Goal: Task Accomplishment & Management: Use online tool/utility

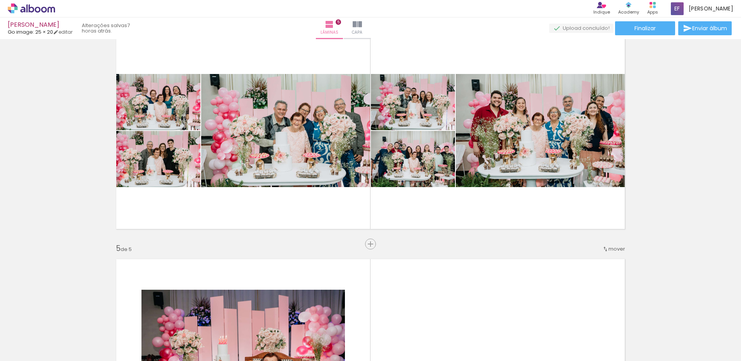
scroll to position [697, 0]
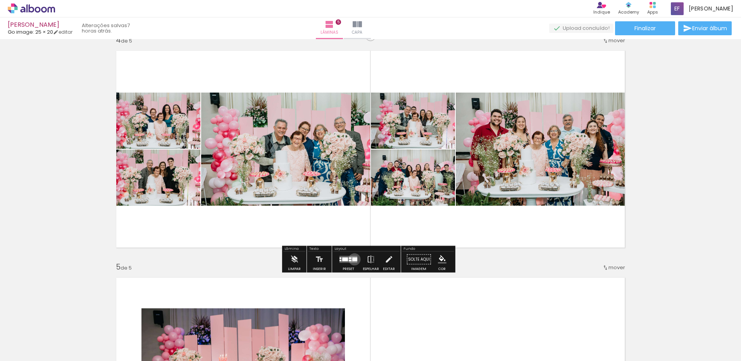
click at [352, 259] on div at bounding box center [354, 260] width 5 height 4
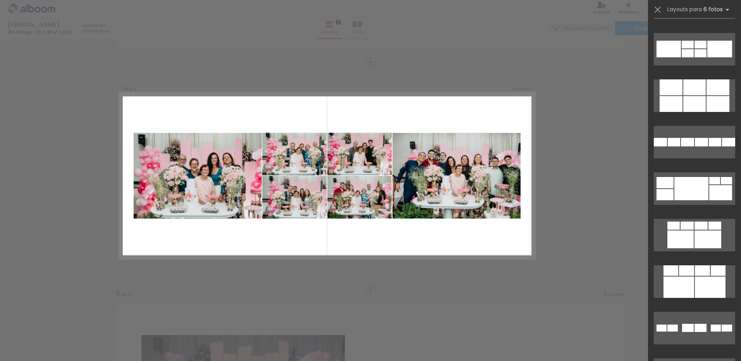
scroll to position [3293, 0]
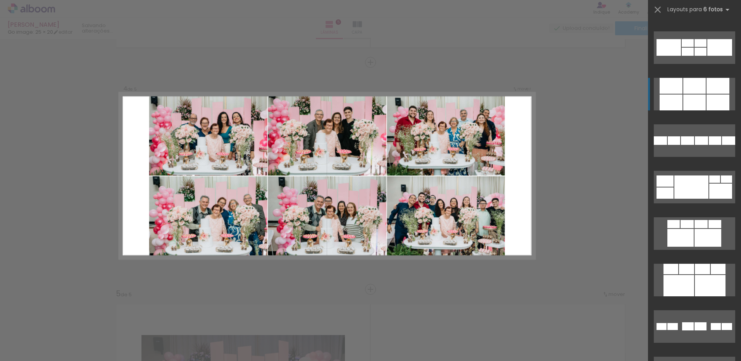
click at [714, 95] on div at bounding box center [717, 103] width 23 height 16
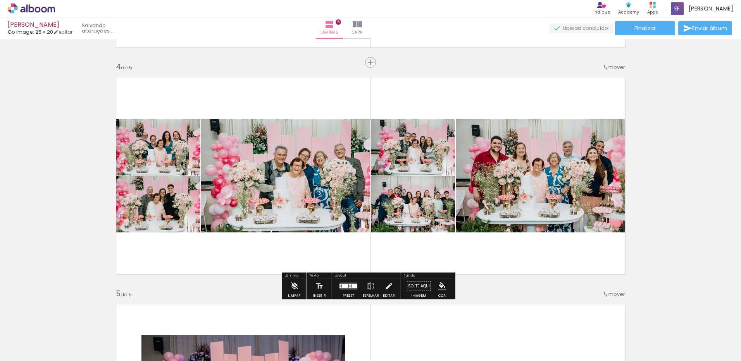
click at [353, 287] on div at bounding box center [354, 286] width 5 height 4
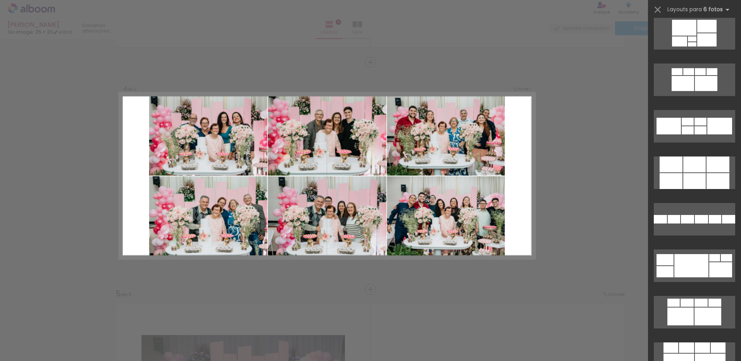
scroll to position [3215, 0]
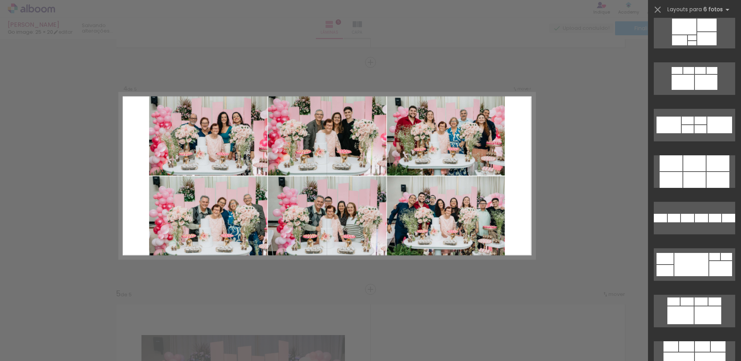
click at [722, 174] on div at bounding box center [717, 180] width 23 height 16
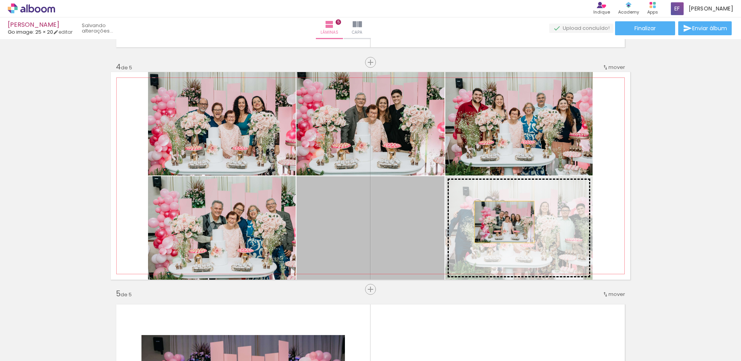
drag, startPoint x: 397, startPoint y: 218, endPoint x: 501, endPoint y: 222, distance: 104.7
click at [0, 0] on slot at bounding box center [0, 0] width 0 height 0
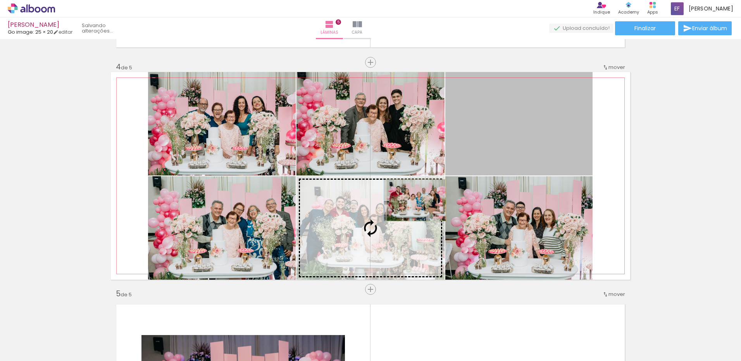
drag, startPoint x: 567, startPoint y: 117, endPoint x: 413, endPoint y: 200, distance: 175.2
click at [0, 0] on slot at bounding box center [0, 0] width 0 height 0
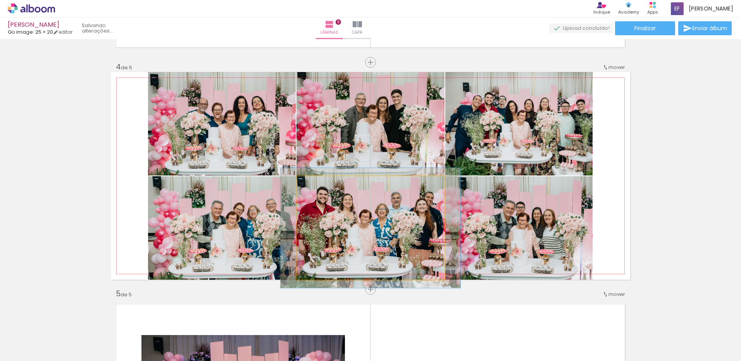
type paper-slider "116"
click at [316, 182] on div at bounding box center [318, 184] width 7 height 7
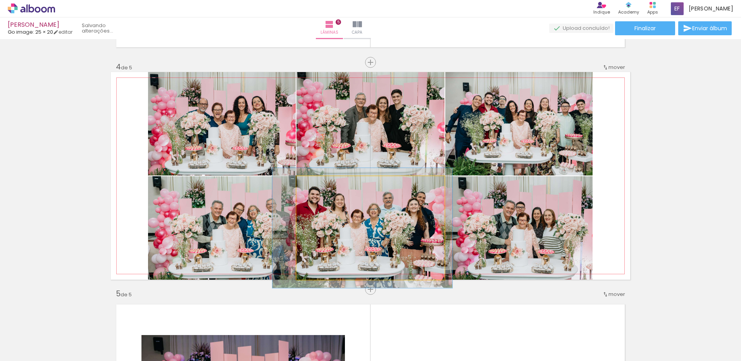
drag, startPoint x: 431, startPoint y: 209, endPoint x: 423, endPoint y: 209, distance: 8.1
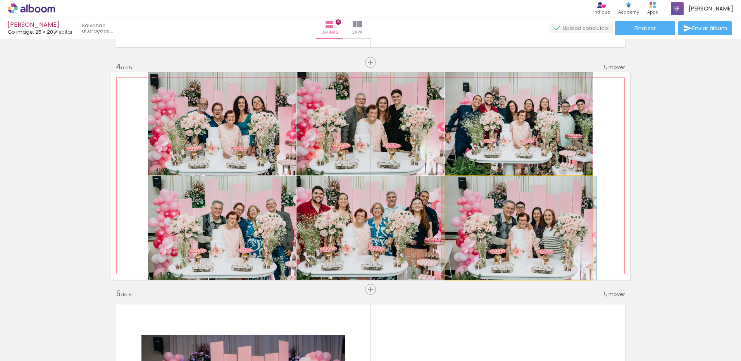
click at [534, 224] on quentale-photo at bounding box center [518, 227] width 147 height 103
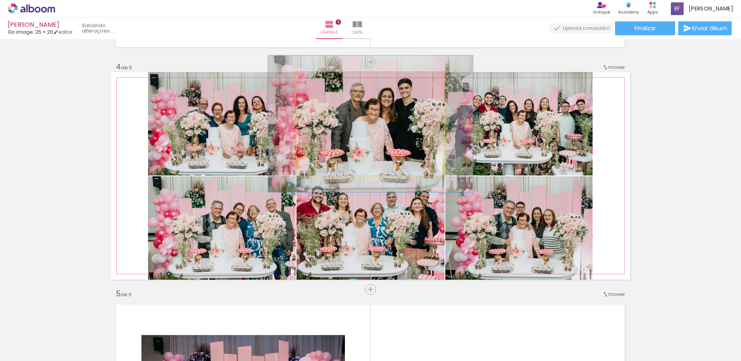
type paper-slider "132"
click at [323, 81] on div at bounding box center [330, 80] width 30 height 12
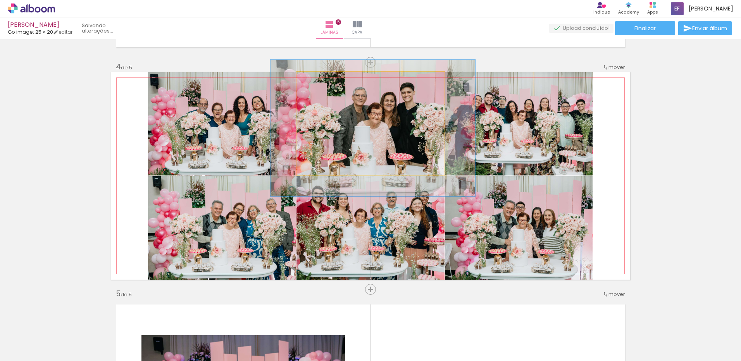
drag, startPoint x: 416, startPoint y: 126, endPoint x: 418, endPoint y: 130, distance: 4.9
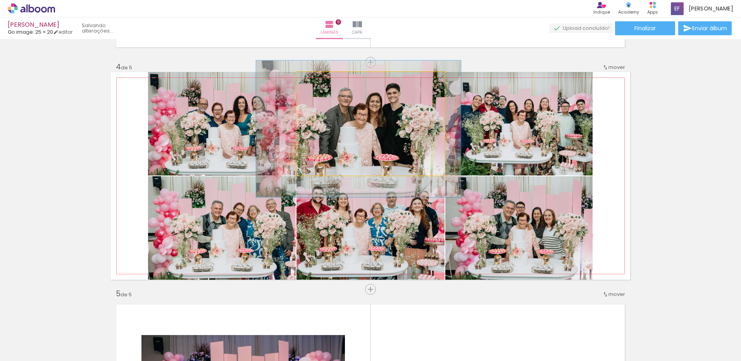
drag, startPoint x: 418, startPoint y: 130, endPoint x: 404, endPoint y: 131, distance: 14.4
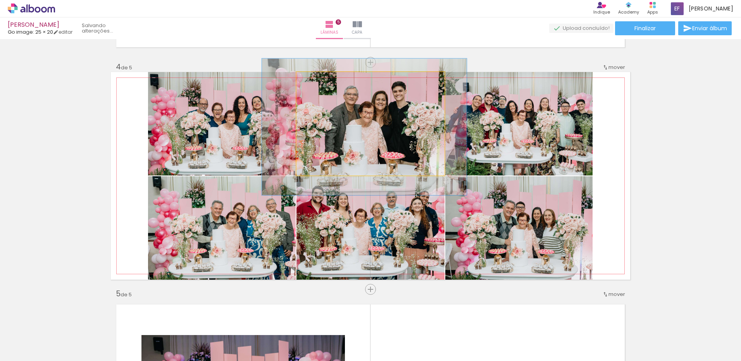
drag, startPoint x: 397, startPoint y: 129, endPoint x: 402, endPoint y: 127, distance: 6.1
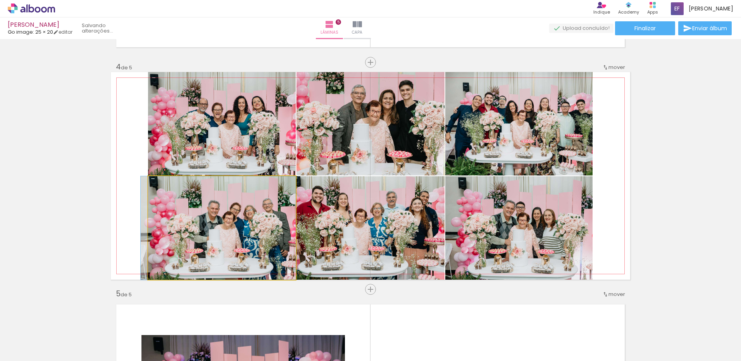
drag, startPoint x: 245, startPoint y: 218, endPoint x: 236, endPoint y: 208, distance: 14.0
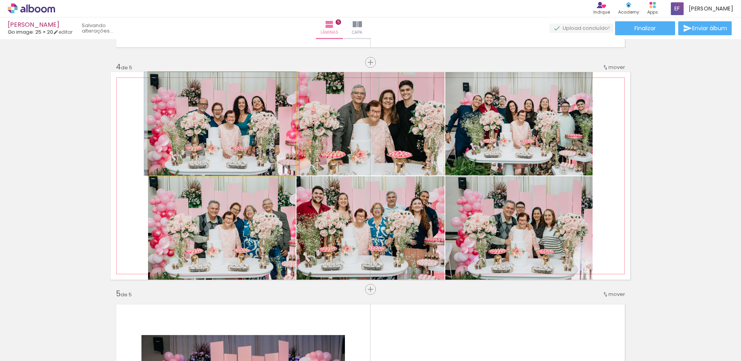
click at [230, 150] on quentale-photo at bounding box center [222, 123] width 148 height 103
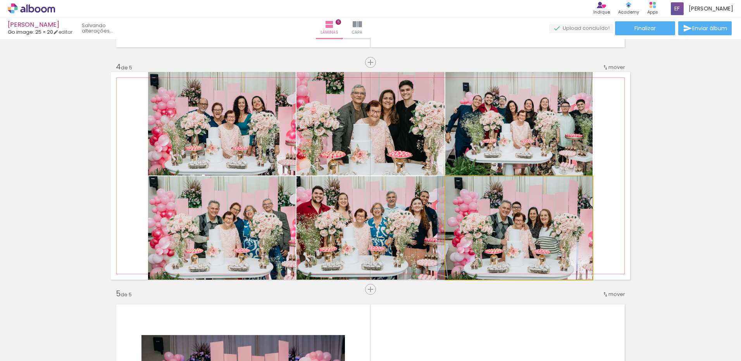
drag, startPoint x: 473, startPoint y: 221, endPoint x: 455, endPoint y: 214, distance: 19.1
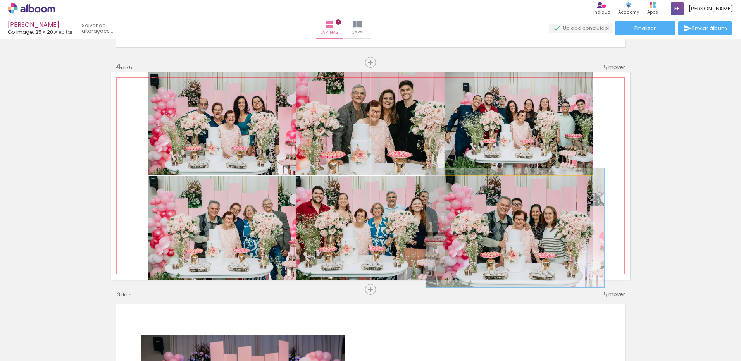
click at [464, 186] on div at bounding box center [467, 184] width 12 height 12
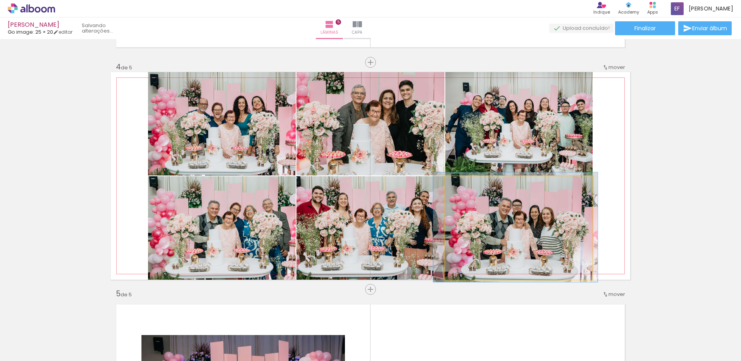
type paper-slider "106"
click at [464, 190] on div at bounding box center [465, 184] width 12 height 12
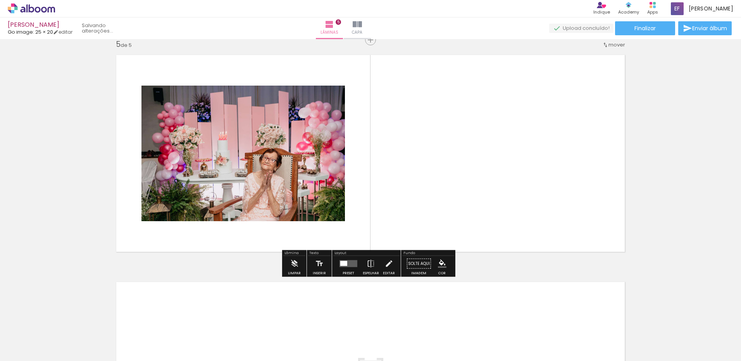
scroll to position [825, 0]
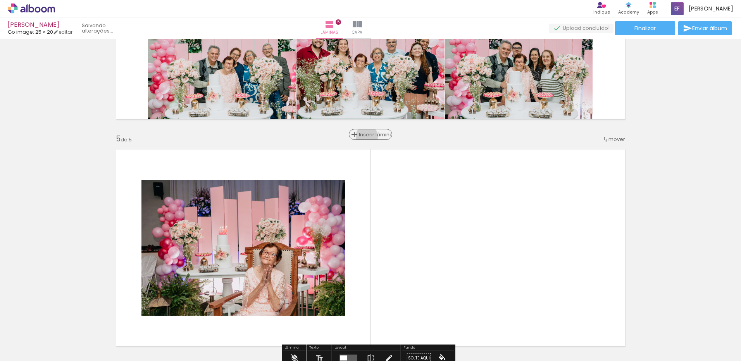
click at [365, 136] on span "Inserir lâmina" at bounding box center [374, 134] width 30 height 5
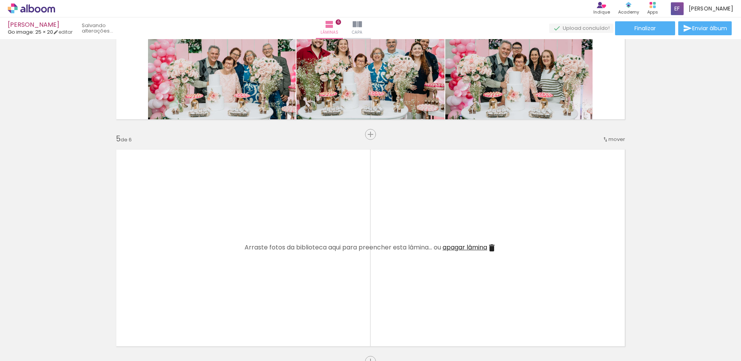
scroll to position [864, 0]
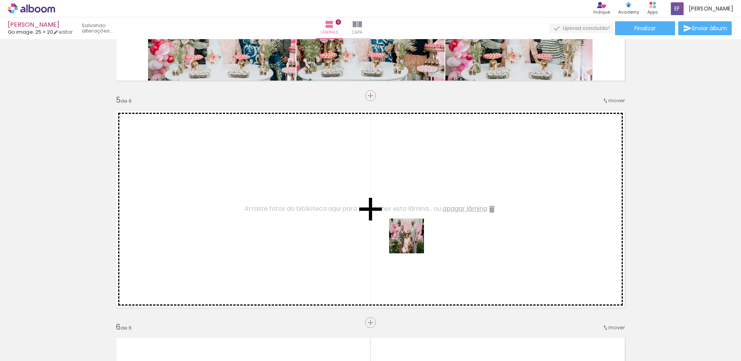
drag, startPoint x: 391, startPoint y: 337, endPoint x: 412, endPoint y: 242, distance: 97.3
click at [412, 242] on quentale-workspace at bounding box center [370, 180] width 741 height 361
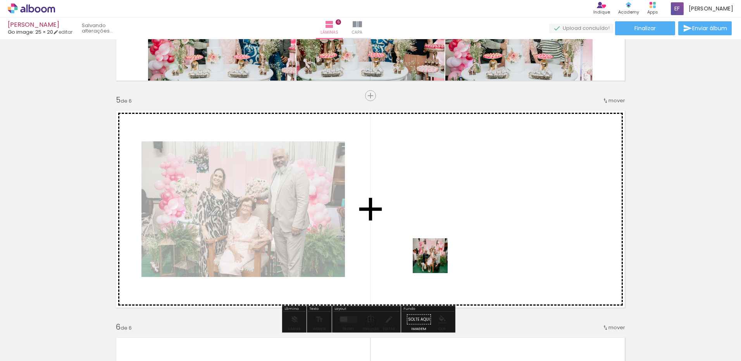
drag, startPoint x: 433, startPoint y: 339, endPoint x: 435, endPoint y: 257, distance: 82.1
click at [435, 257] on quentale-workspace at bounding box center [370, 180] width 741 height 361
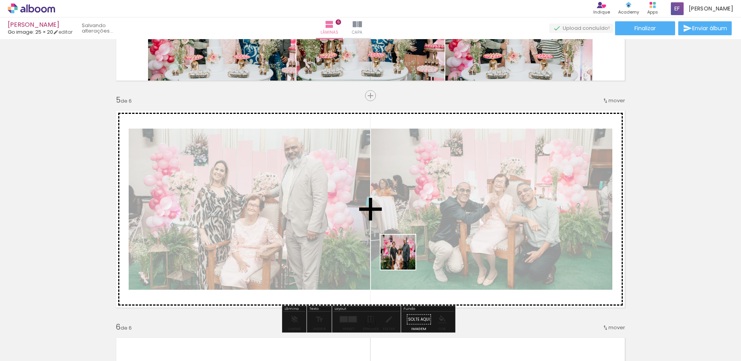
drag, startPoint x: 404, startPoint y: 258, endPoint x: 345, endPoint y: 325, distance: 89.2
click at [403, 258] on quentale-workspace at bounding box center [370, 180] width 741 height 361
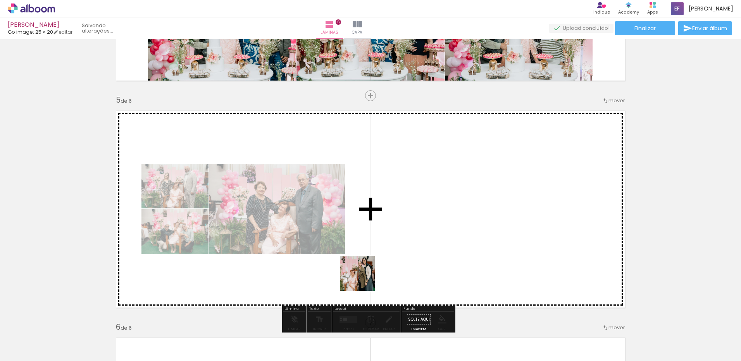
drag, startPoint x: 356, startPoint y: 331, endPoint x: 332, endPoint y: 326, distance: 25.0
click at [363, 279] on quentale-workspace at bounding box center [370, 180] width 741 height 361
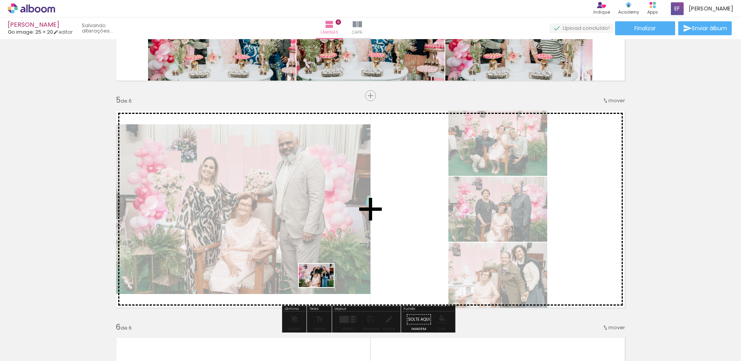
drag, startPoint x: 312, startPoint y: 327, endPoint x: 322, endPoint y: 287, distance: 40.7
click at [322, 287] on quentale-workspace at bounding box center [370, 180] width 741 height 361
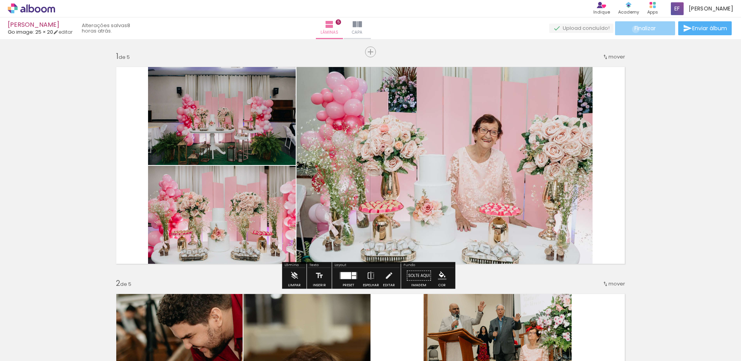
click at [634, 29] on span "Finalizar" at bounding box center [644, 28] width 21 height 5
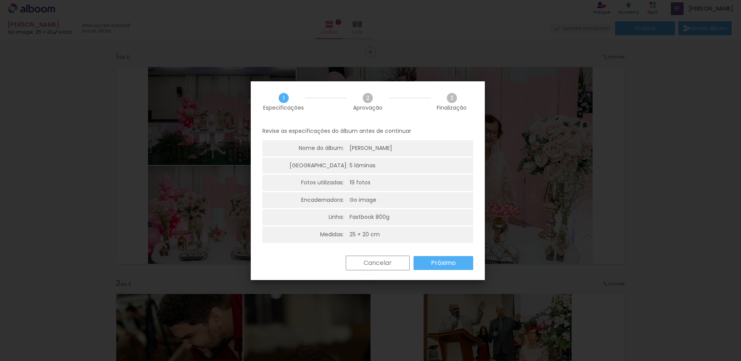
click at [0, 0] on slot "Próximo" at bounding box center [0, 0] width 0 height 0
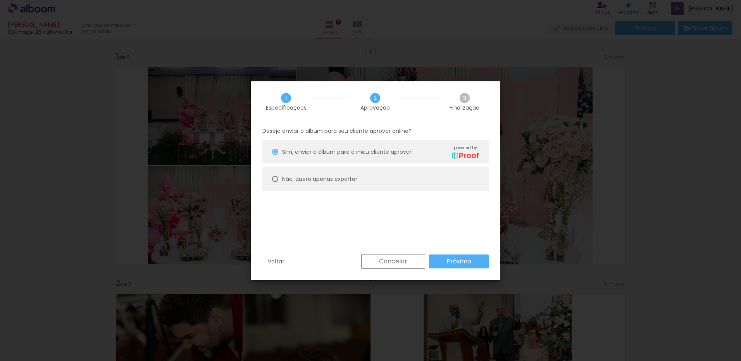
click at [366, 179] on paper-radio-button "Não, quero apenas exportar" at bounding box center [375, 178] width 226 height 23
type paper-radio-button "on"
click at [475, 257] on paper-button "Próximo" at bounding box center [459, 262] width 60 height 14
type input "Alta, 300 DPI"
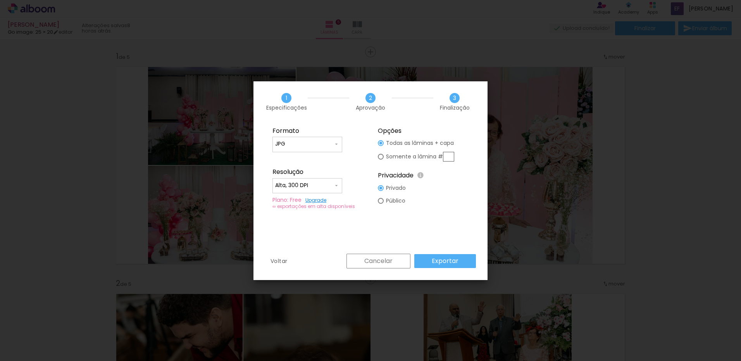
click at [461, 259] on paper-button "Exportar" at bounding box center [445, 261] width 62 height 14
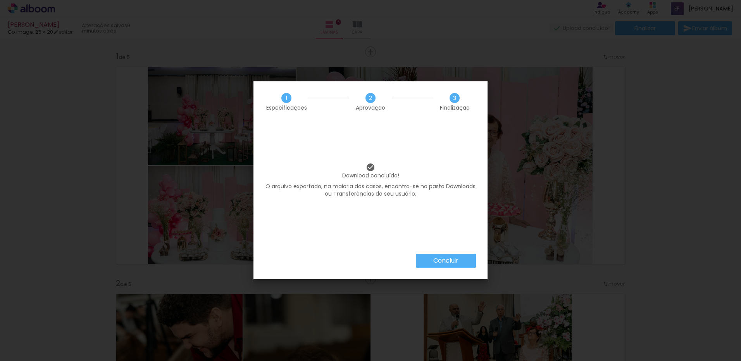
click at [461, 257] on paper-button "Concluir" at bounding box center [446, 261] width 60 height 14
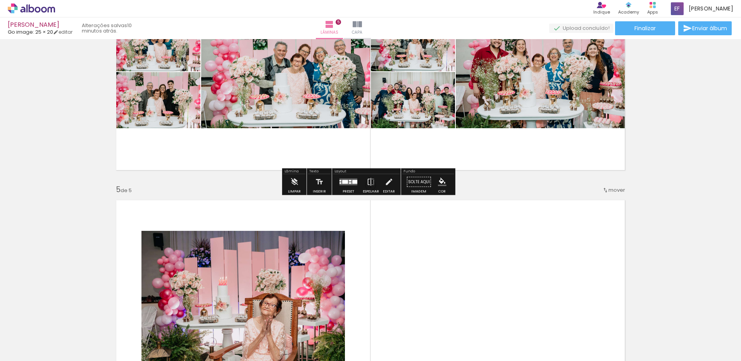
scroll to position [697, 0]
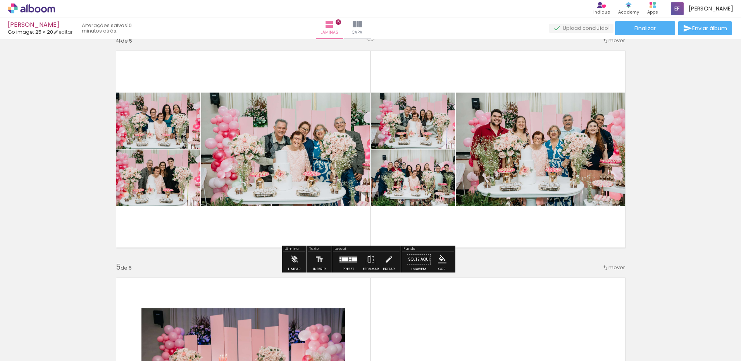
click at [387, 200] on quentale-photo at bounding box center [413, 178] width 84 height 56
drag, startPoint x: 468, startPoint y: 231, endPoint x: 590, endPoint y: 271, distance: 128.4
click at [470, 232] on quentale-layouter at bounding box center [370, 149] width 519 height 208
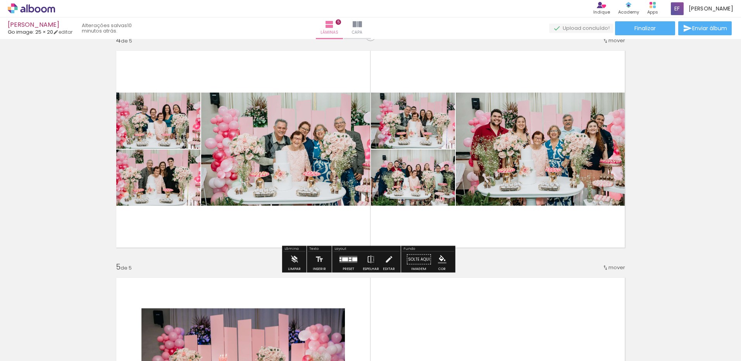
click at [347, 261] on quentale-layouter at bounding box center [348, 259] width 18 height 7
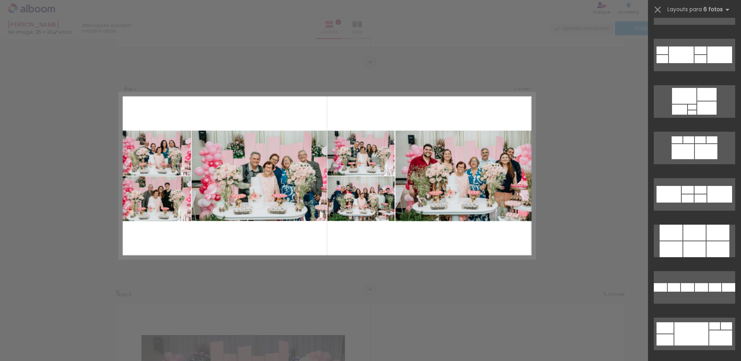
scroll to position [3254, 0]
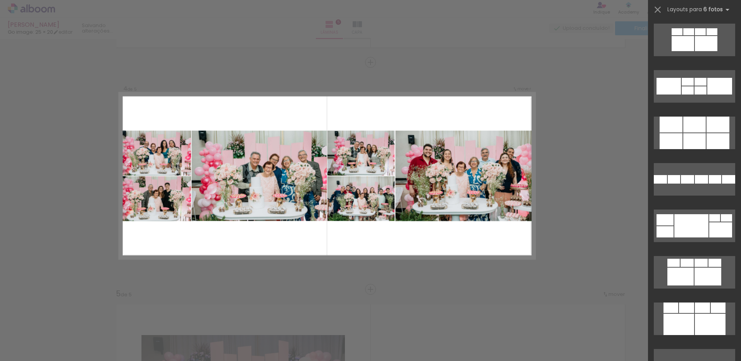
click at [684, 113] on div at bounding box center [694, 134] width 93 height 46
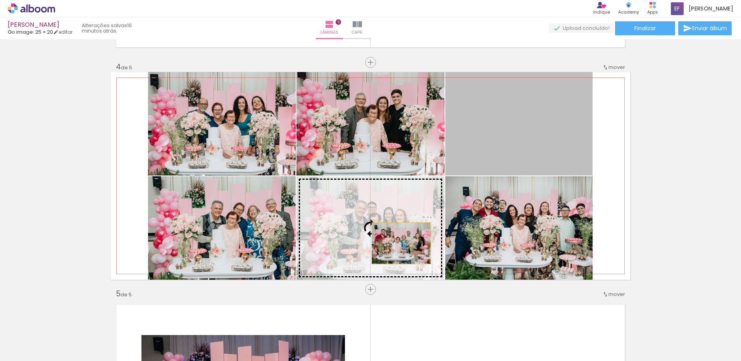
drag, startPoint x: 516, startPoint y: 116, endPoint x: 398, endPoint y: 244, distance: 173.5
click at [0, 0] on slot at bounding box center [0, 0] width 0 height 0
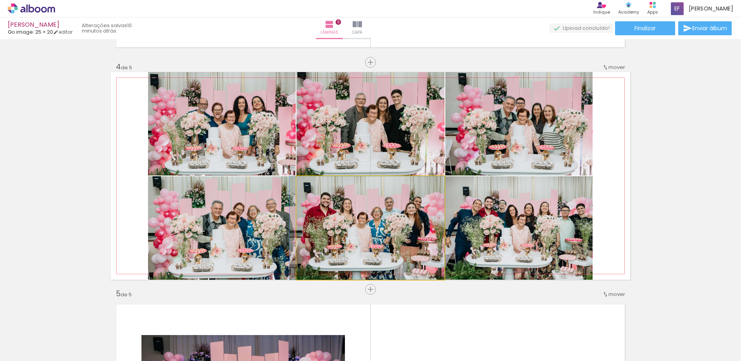
drag, startPoint x: 385, startPoint y: 232, endPoint x: 381, endPoint y: 230, distance: 4.0
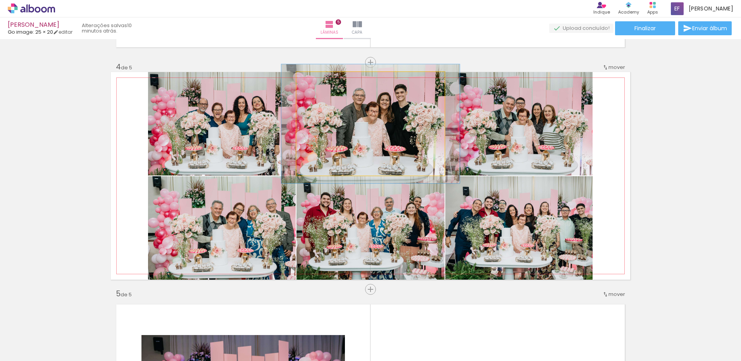
drag, startPoint x: 311, startPoint y: 83, endPoint x: 316, endPoint y: 83, distance: 5.0
type paper-slider "118"
click at [316, 83] on div at bounding box center [319, 80] width 12 height 12
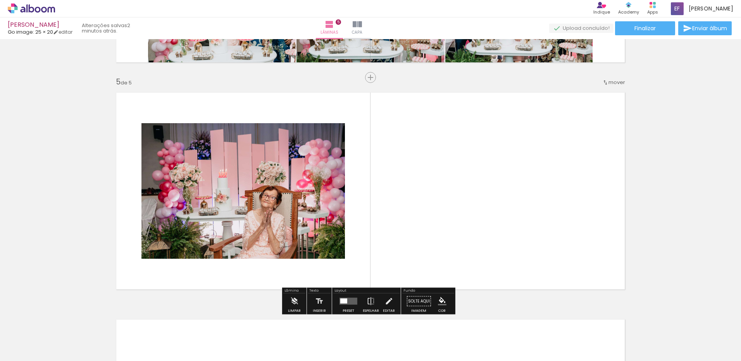
scroll to position [825, 0]
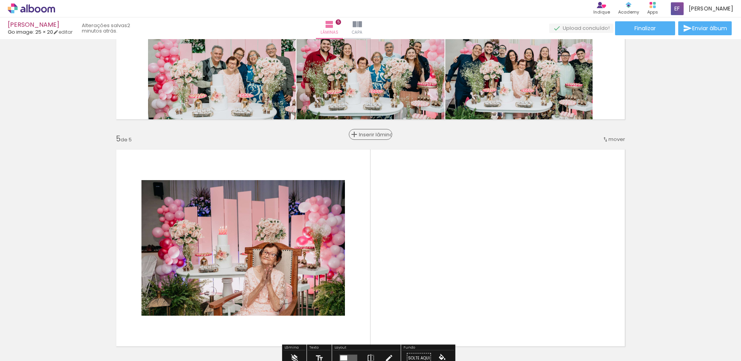
click at [370, 134] on span "Inserir lâmina" at bounding box center [374, 134] width 30 height 5
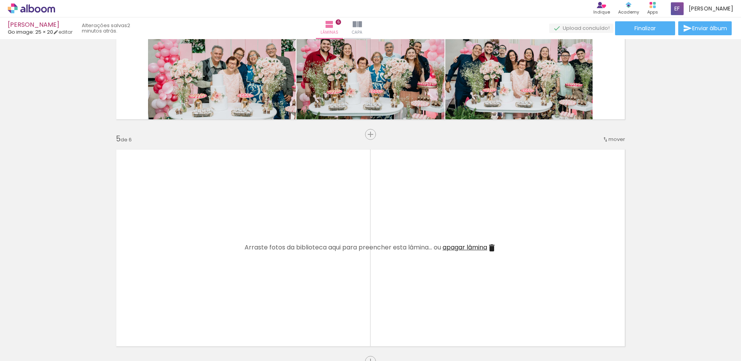
click at [33, 337] on input "Todas as fotos" at bounding box center [21, 337] width 29 height 7
click at [40, 335] on paper-item "Não utilizadas" at bounding box center [25, 335] width 40 height 7
type input "Não utilizadas"
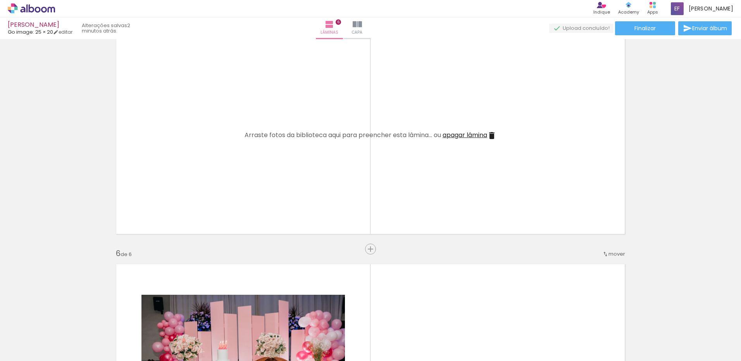
scroll to position [942, 0]
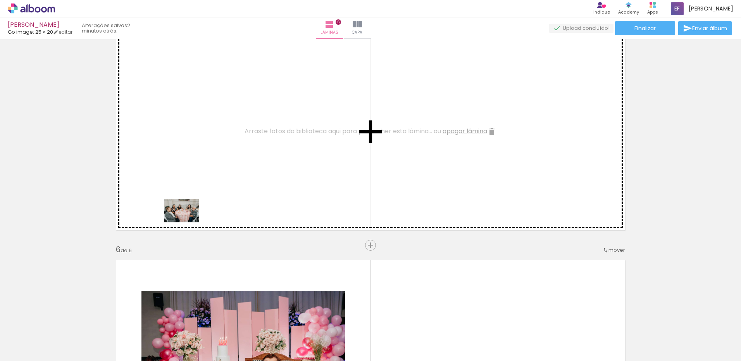
drag, startPoint x: 99, startPoint y: 296, endPoint x: 187, endPoint y: 222, distance: 114.7
click at [187, 222] on quentale-workspace at bounding box center [370, 180] width 741 height 361
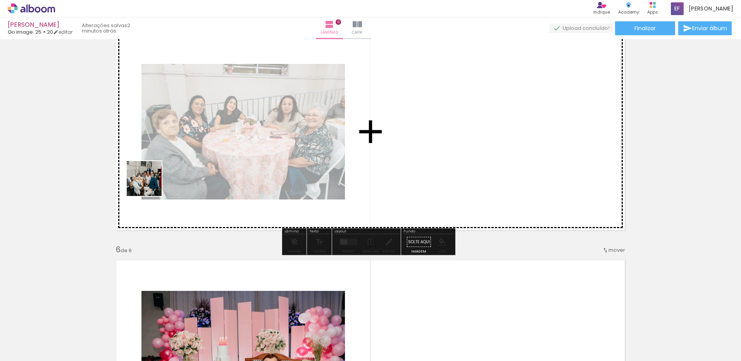
drag, startPoint x: 132, startPoint y: 236, endPoint x: 150, endPoint y: 184, distance: 54.1
click at [150, 184] on quentale-workspace at bounding box center [370, 180] width 741 height 361
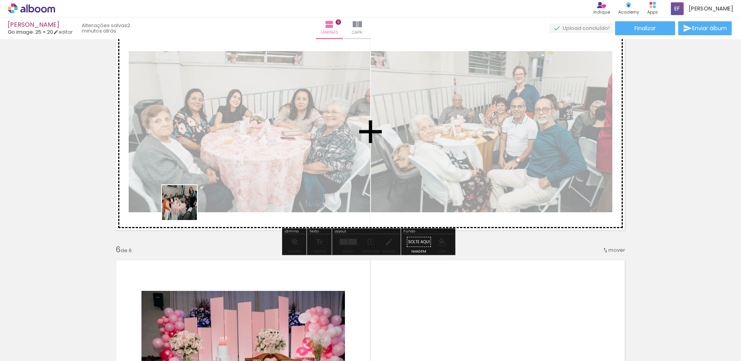
drag, startPoint x: 94, startPoint y: 335, endPoint x: 199, endPoint y: 220, distance: 156.3
click at [200, 187] on quentale-workspace at bounding box center [370, 180] width 741 height 361
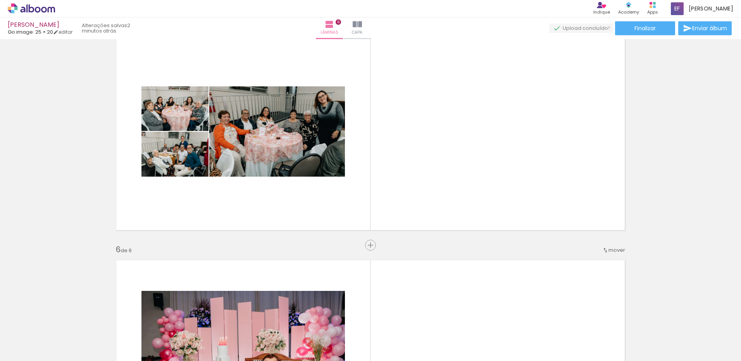
scroll to position [0, 549]
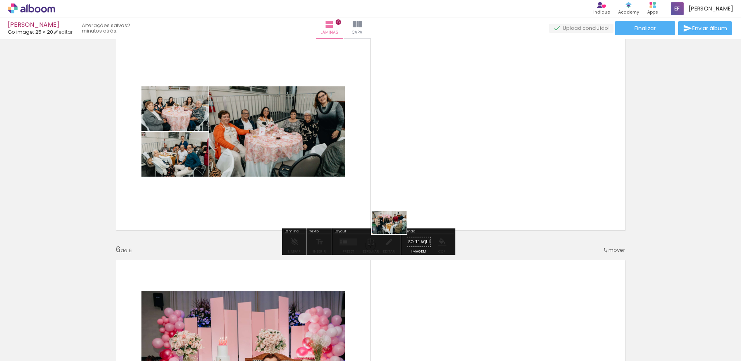
drag, startPoint x: 358, startPoint y: 343, endPoint x: 395, endPoint y: 234, distance: 115.1
click at [395, 234] on quentale-workspace at bounding box center [370, 180] width 741 height 361
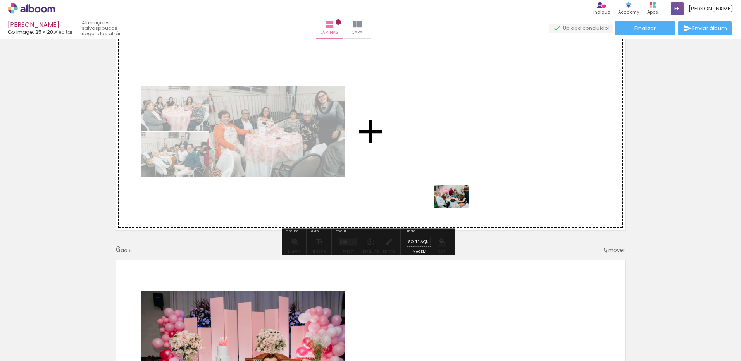
drag, startPoint x: 440, startPoint y: 342, endPoint x: 457, endPoint y: 208, distance: 135.2
click at [457, 208] on quentale-workspace at bounding box center [370, 180] width 741 height 361
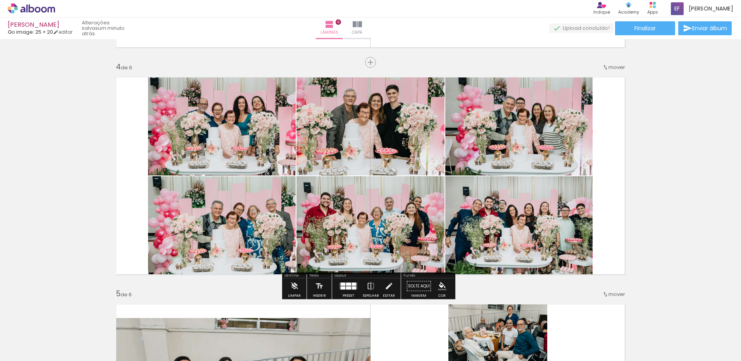
scroll to position [787, 0]
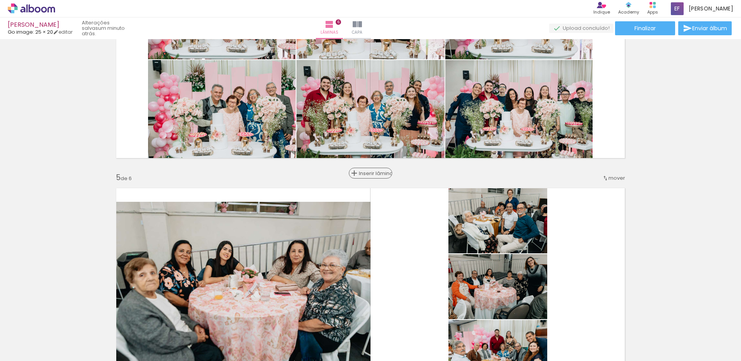
click at [365, 173] on span "Inserir lâmina" at bounding box center [374, 173] width 30 height 5
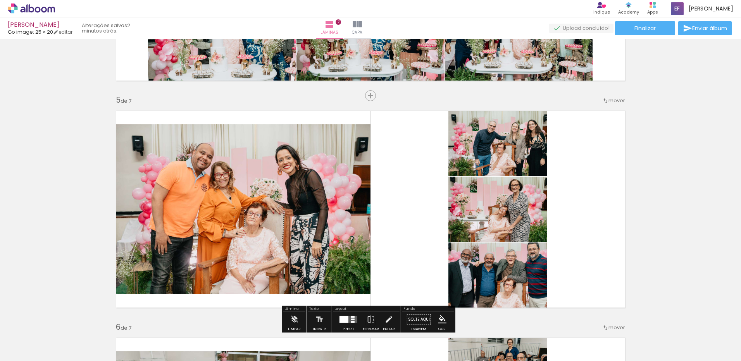
scroll to position [0, 1321]
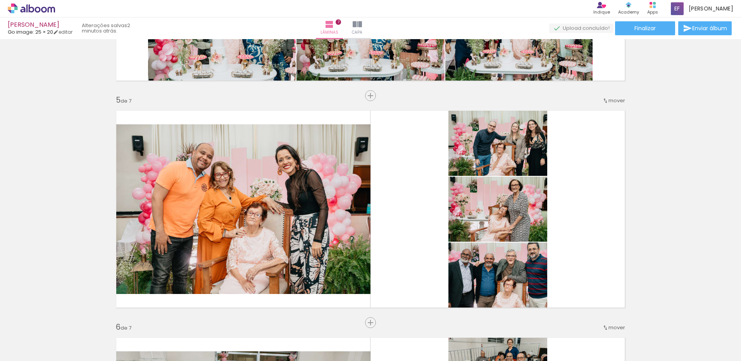
click at [451, 339] on div at bounding box center [449, 335] width 38 height 26
drag, startPoint x: 468, startPoint y: 314, endPoint x: 475, endPoint y: 292, distance: 22.6
click at [485, 272] on quentale-workspace at bounding box center [370, 180] width 741 height 361
